Goal: Information Seeking & Learning: Check status

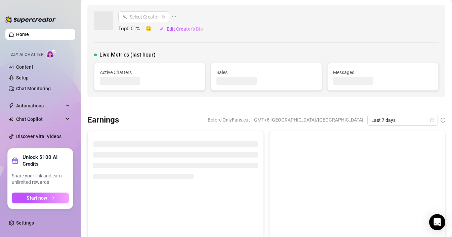
click at [389, 73] on span "Messages" at bounding box center [383, 72] width 100 height 7
click at [385, 120] on span "Last 7 days" at bounding box center [403, 120] width 63 height 10
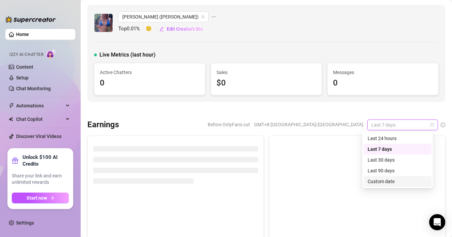
click at [378, 180] on div "Custom date" at bounding box center [398, 181] width 60 height 7
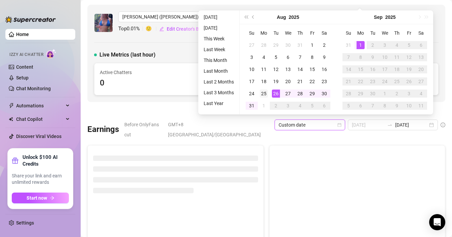
type input "[DATE]"
click at [260, 93] on div "25" at bounding box center [264, 93] width 8 height 8
type input "[DATE]"
click at [252, 106] on div "31" at bounding box center [252, 106] width 8 height 8
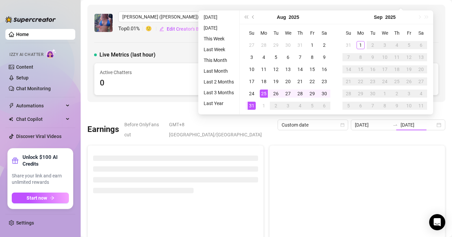
type input "[DATE]"
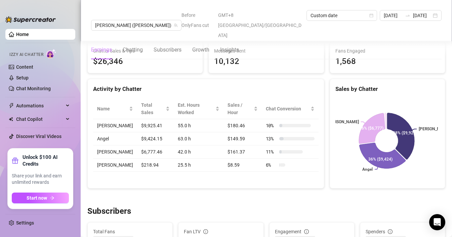
scroll to position [258, 0]
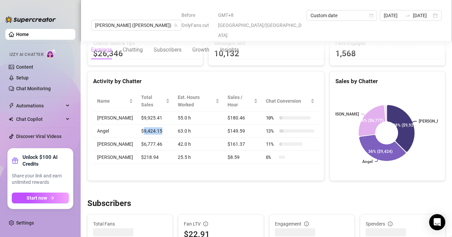
drag, startPoint x: 145, startPoint y: 120, endPoint x: 135, endPoint y: 120, distance: 9.8
click at [137, 124] on td "$9,424.15" at bounding box center [155, 130] width 37 height 13
copy td "9,424.15"
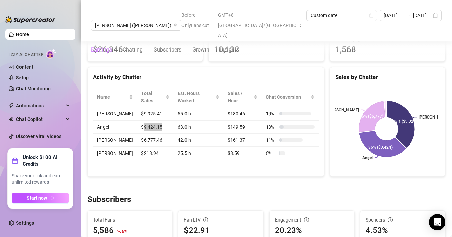
scroll to position [254, 0]
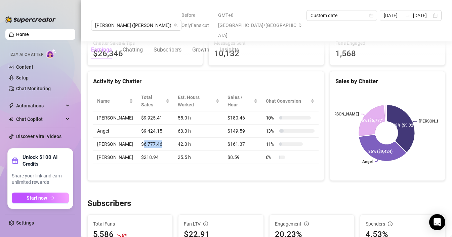
copy td "6,777.46"
drag, startPoint x: 140, startPoint y: 135, endPoint x: 136, endPoint y: 135, distance: 4.1
click at [137, 138] on td "$6,777.46" at bounding box center [155, 144] width 37 height 13
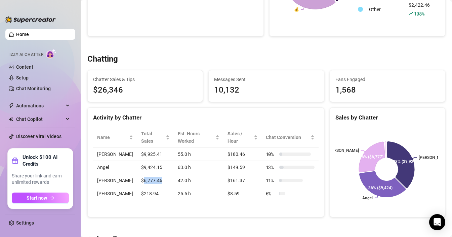
scroll to position [0, 0]
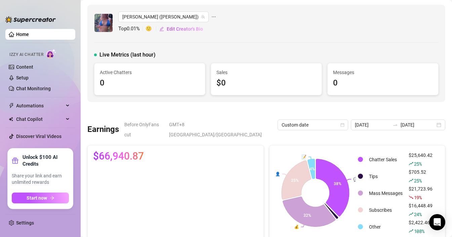
click at [22, 33] on link "Home" at bounding box center [22, 34] width 13 height 5
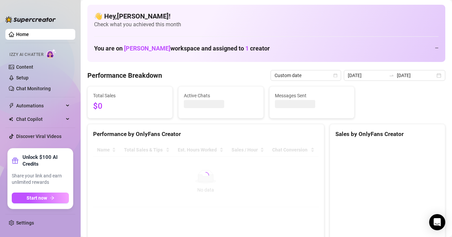
click at [22, 33] on link "Home" at bounding box center [22, 34] width 13 height 5
click at [381, 75] on input "[DATE]" at bounding box center [367, 75] width 38 height 7
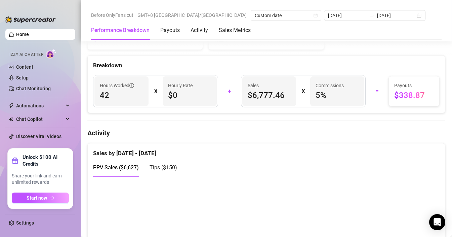
scroll to position [243, 0]
drag, startPoint x: 282, startPoint y: 93, endPoint x: 251, endPoint y: 95, distance: 30.6
click at [251, 95] on span "$6,777.46" at bounding box center [269, 95] width 43 height 11
copy span "6,777.46"
drag, startPoint x: 405, startPoint y: 97, endPoint x: 391, endPoint y: 97, distance: 14.1
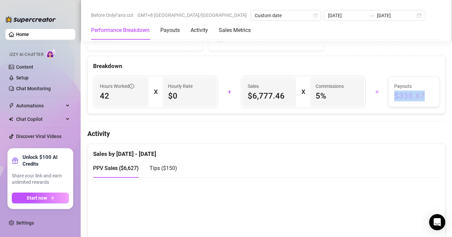
click at [395, 97] on span "$338.87" at bounding box center [415, 95] width 40 height 11
copy span "$338.87"
